Goal: Task Accomplishment & Management: Use online tool/utility

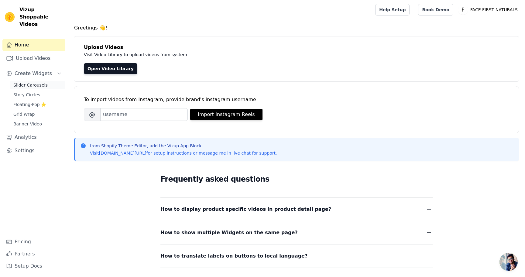
click at [37, 81] on link "Slider Carousels" at bounding box center [38, 85] width 56 height 9
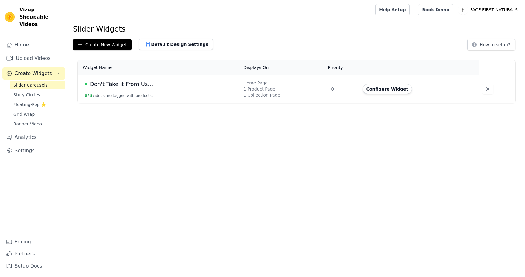
click at [141, 86] on span "Don't Take it From Us..." at bounding box center [121, 84] width 63 height 9
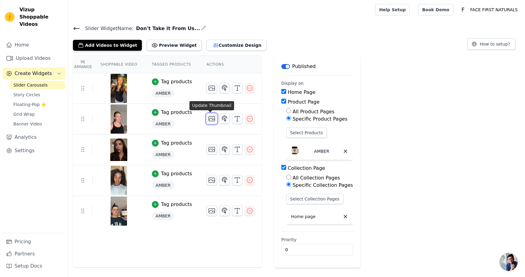
click at [211, 116] on icon "button" at bounding box center [211, 118] width 7 height 7
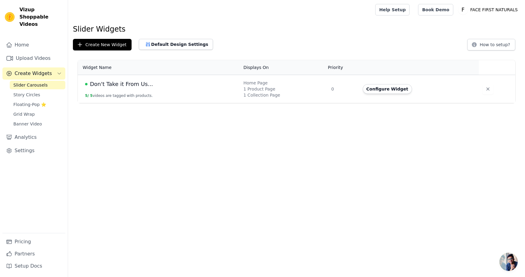
click at [106, 81] on span "Don't Take it From Us..." at bounding box center [121, 84] width 63 height 9
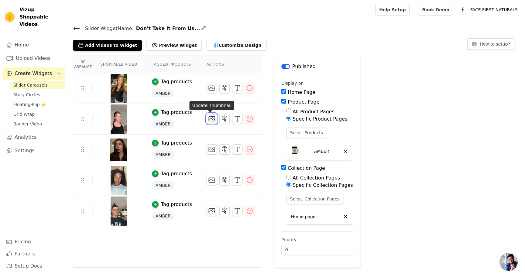
click at [209, 119] on icon "button" at bounding box center [211, 118] width 7 height 7
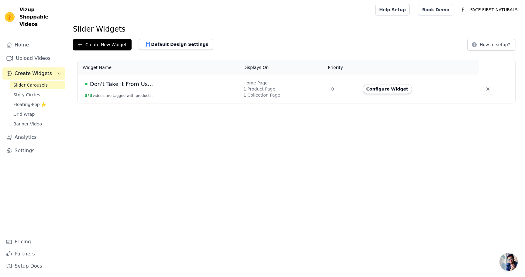
click at [136, 85] on span "Don't Take it From Us..." at bounding box center [121, 84] width 63 height 9
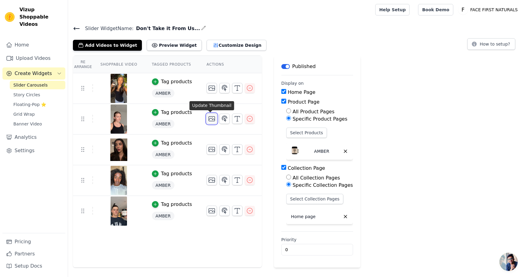
click at [212, 119] on icon "button" at bounding box center [211, 118] width 7 height 7
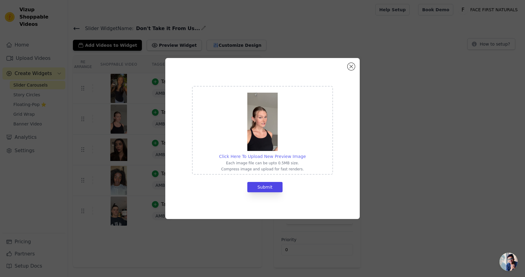
click at [259, 155] on span "Click Here To Upload New Preview Image" at bounding box center [262, 156] width 87 height 5
click at [306, 153] on input "Click Here To Upload New Preview Image Each image file can be upto 0.5MB size. …" at bounding box center [306, 153] width 0 height 0
type input "C:\fakepath\Screenshot [DATE] 10.46.41 AM.png"
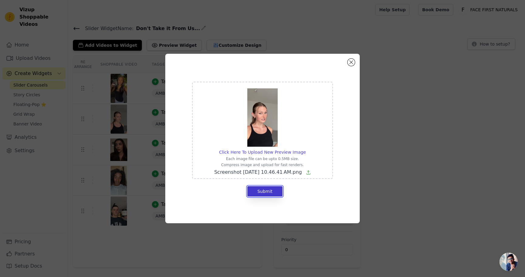
click at [270, 194] on button "Submit" at bounding box center [264, 191] width 35 height 10
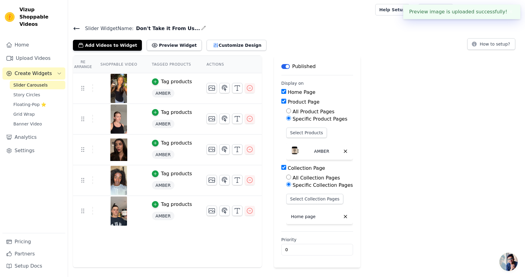
click at [30, 1] on div "Vizup Shoppable Videos Home Upload Videos Create Widgets Slider Carousels Story…" at bounding box center [34, 138] width 68 height 277
